Goal: Find specific page/section: Find specific page/section

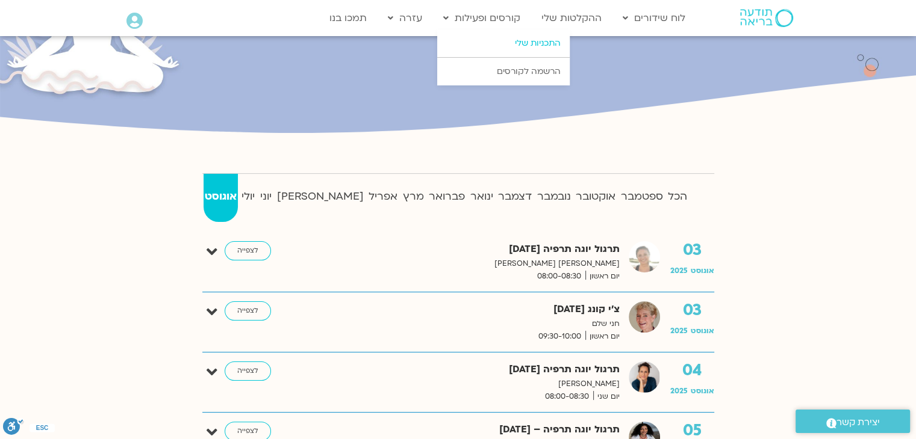
scroll to position [181, 0]
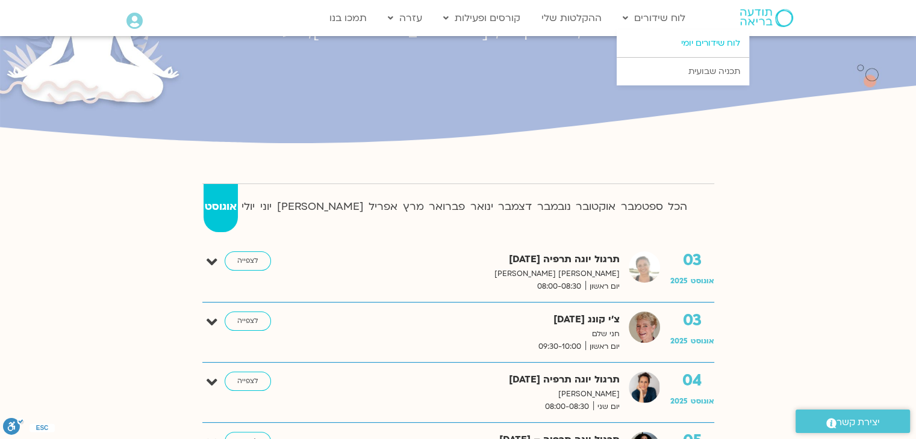
drag, startPoint x: 626, startPoint y: 8, endPoint x: 624, endPoint y: 37, distance: 28.4
click at [626, 13] on link "לוח שידורים" at bounding box center [653, 18] width 75 height 23
click at [636, 20] on link "לוח שידורים" at bounding box center [653, 18] width 75 height 23
click at [658, 14] on link "לוח שידורים" at bounding box center [653, 18] width 75 height 23
click at [679, 49] on link "לוח שידורים יומי" at bounding box center [682, 44] width 132 height 28
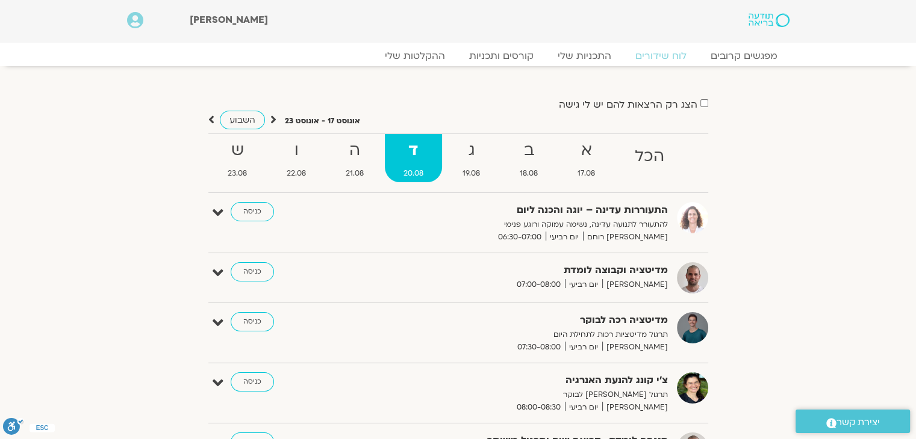
scroll to position [120, 0]
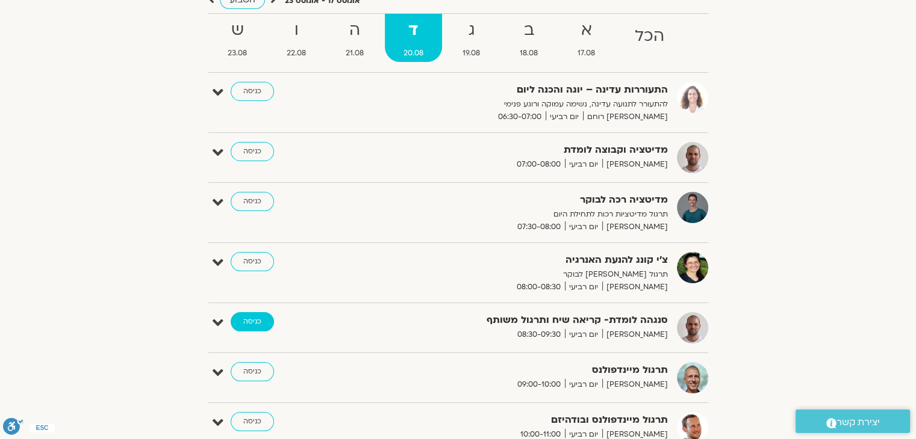
click at [250, 321] on link "כניסה" at bounding box center [252, 321] width 43 height 19
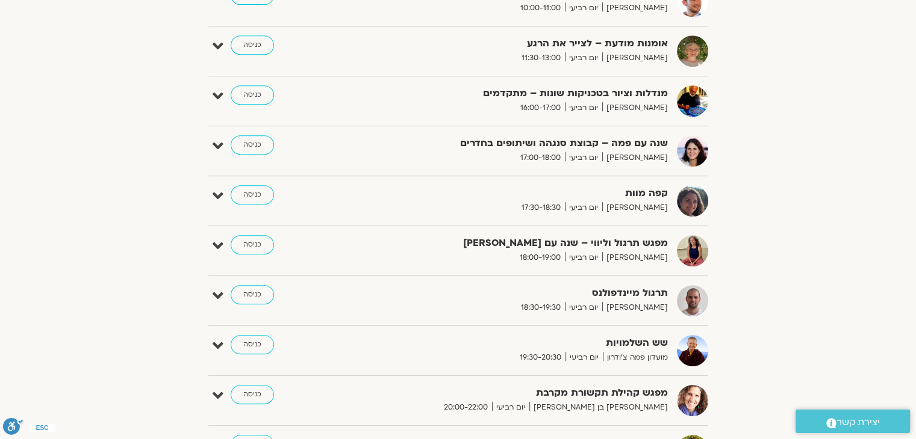
scroll to position [367, 0]
